Goal: Find specific page/section: Find specific page/section

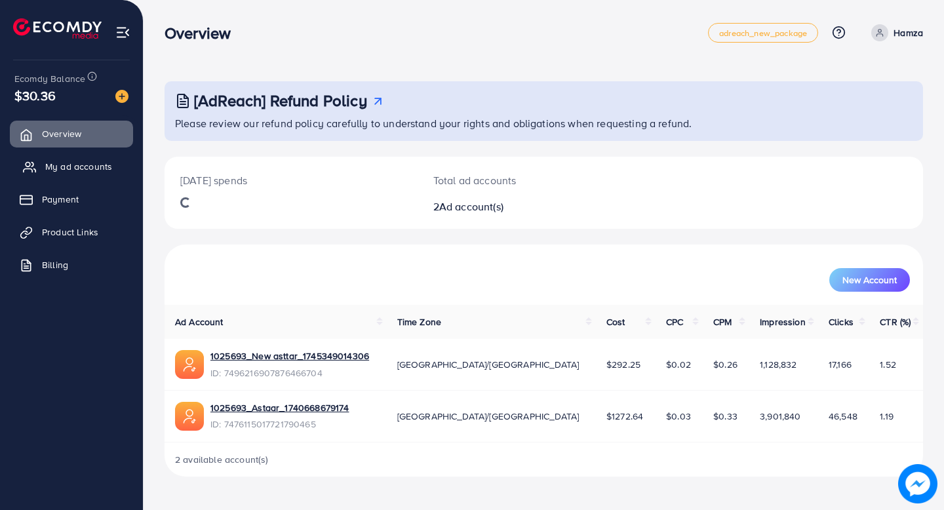
click at [86, 171] on span "My ad accounts" at bounding box center [78, 166] width 67 height 13
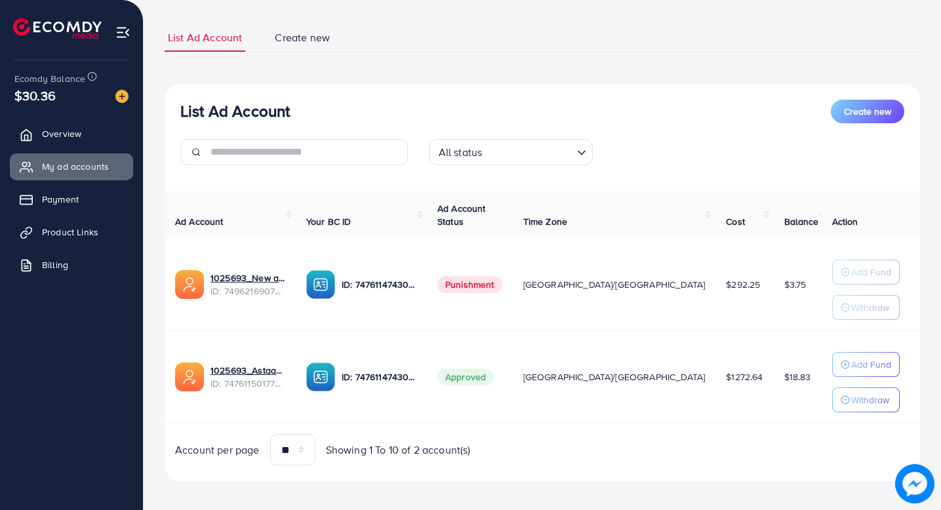
scroll to position [81, 0]
